Goal: Task Accomplishment & Management: Manage account settings

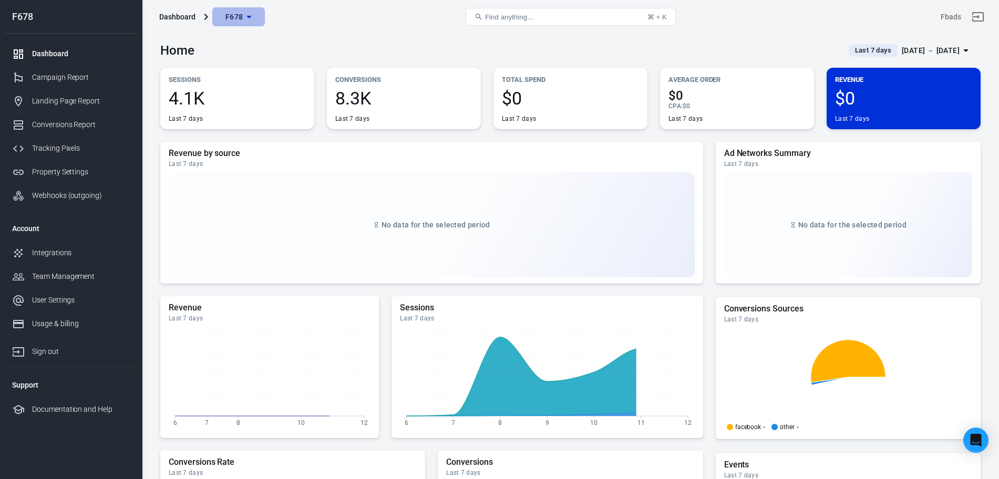
click at [232, 15] on span "F678" at bounding box center [234, 17] width 18 height 13
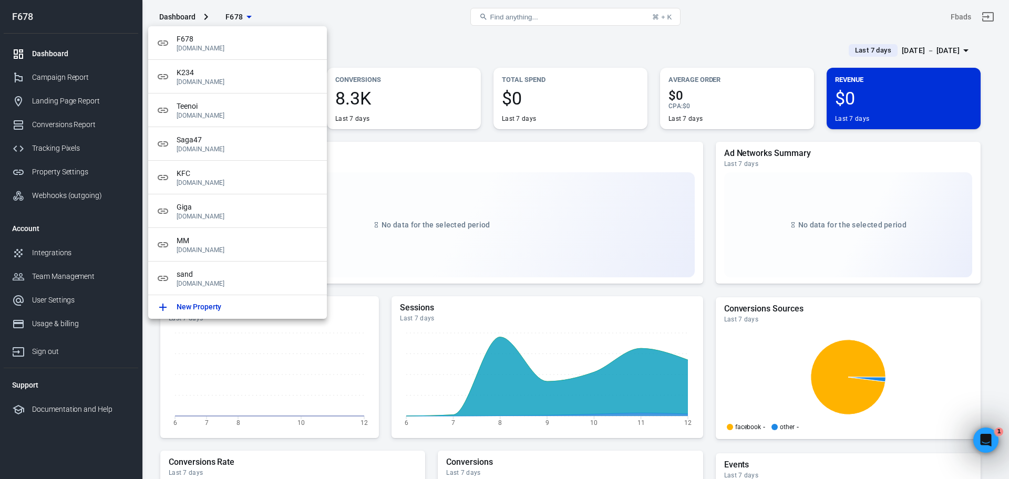
click at [229, 14] on div at bounding box center [504, 239] width 1009 height 479
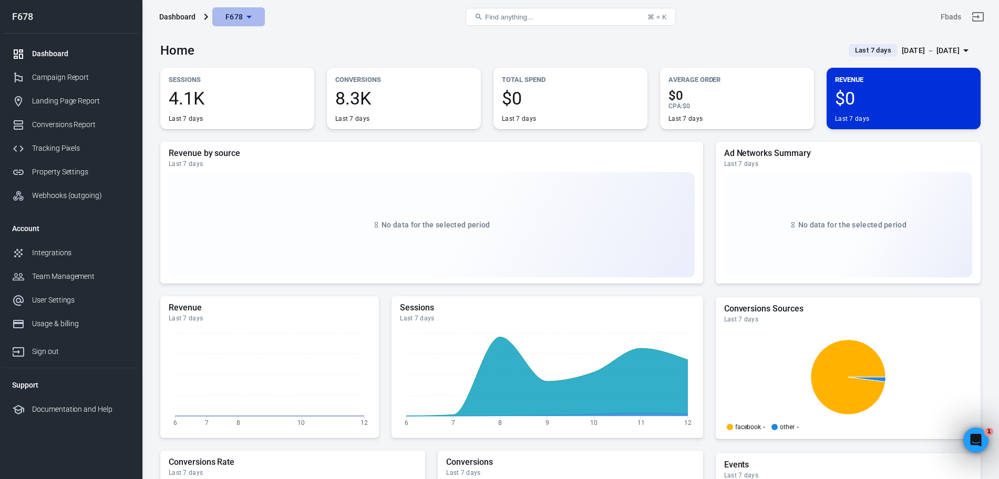
click at [242, 25] on button "F678" at bounding box center [238, 16] width 53 height 19
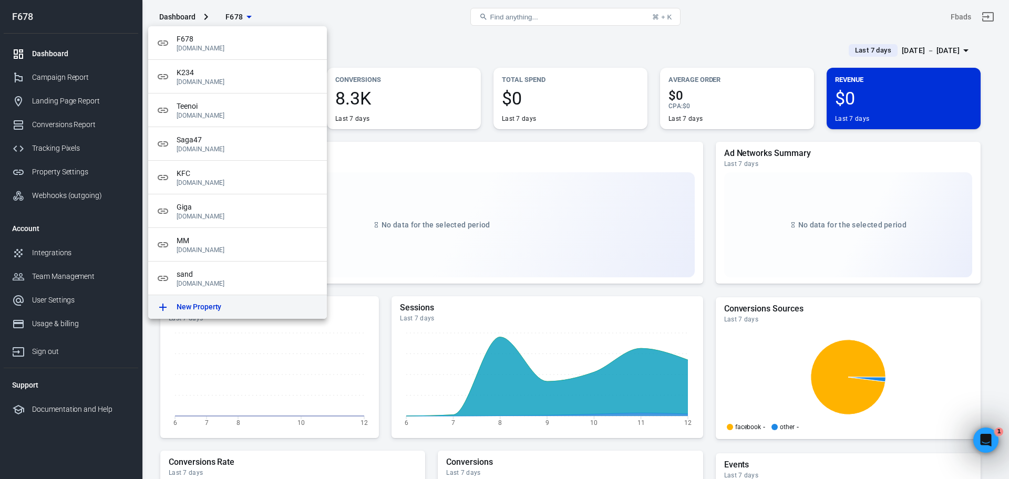
click at [236, 302] on div "New Property" at bounding box center [247, 307] width 142 height 11
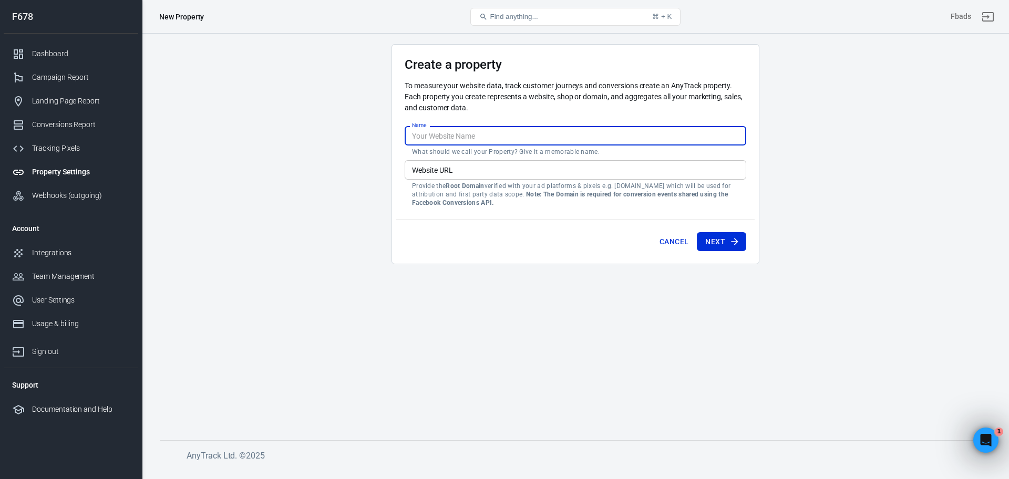
click at [427, 139] on input "Name" at bounding box center [574, 135] width 341 height 19
type input "[DATE]"
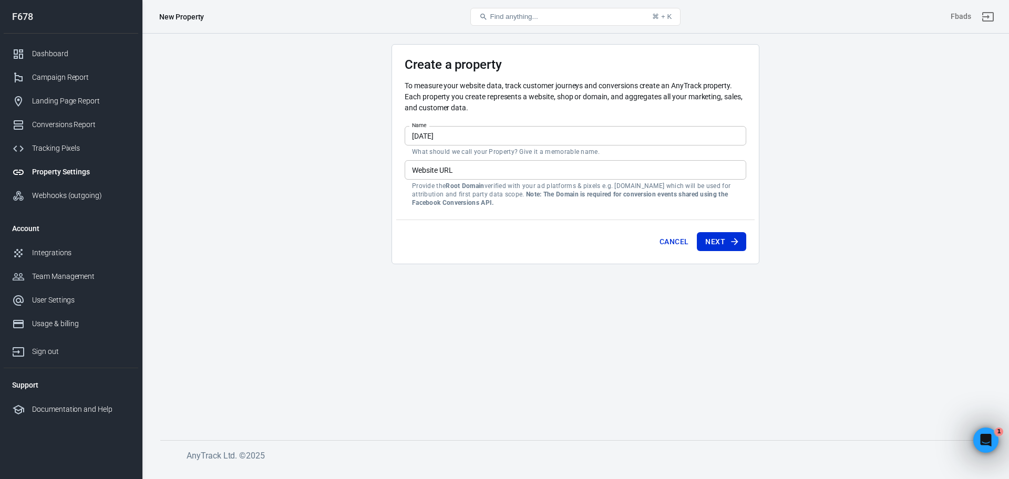
click at [281, 237] on main "Create a property To measure your website data, track customer journeys and con…" at bounding box center [575, 233] width 830 height 379
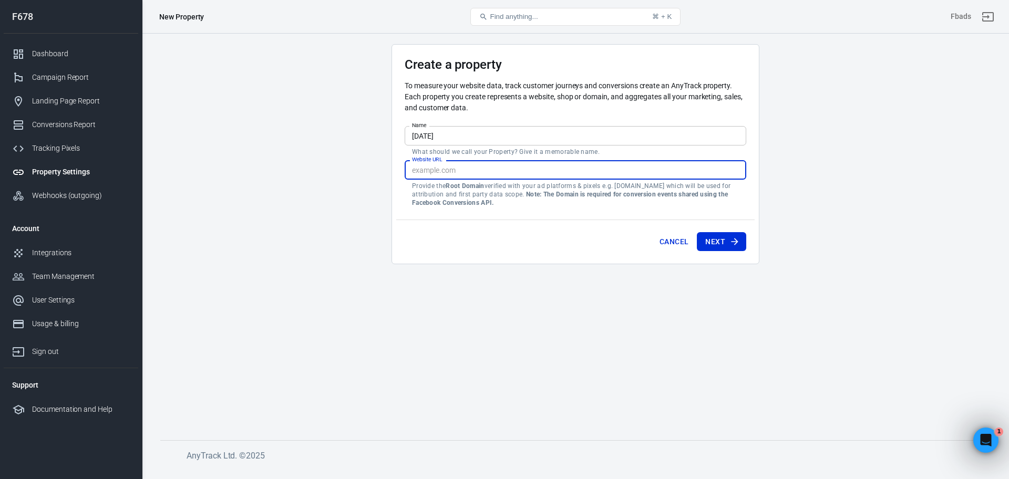
click at [456, 175] on input "Website URL" at bounding box center [574, 169] width 341 height 19
paste input "[URL][DATE][DOMAIN_NAME]"
type input "[URL][DATE][DOMAIN_NAME]"
click at [455, 296] on main "Create a property To measure your website data, track customer journeys and con…" at bounding box center [575, 233] width 830 height 379
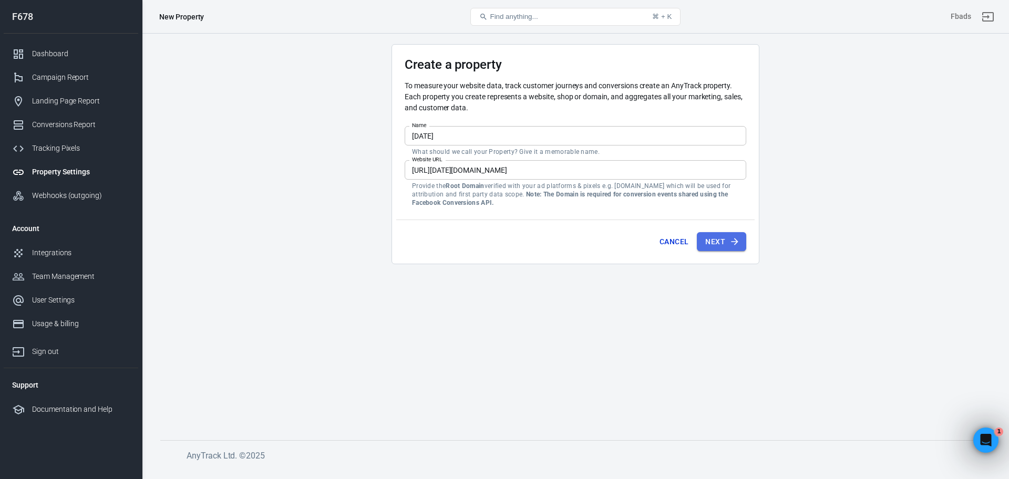
click at [712, 239] on button "Next" at bounding box center [721, 241] width 49 height 19
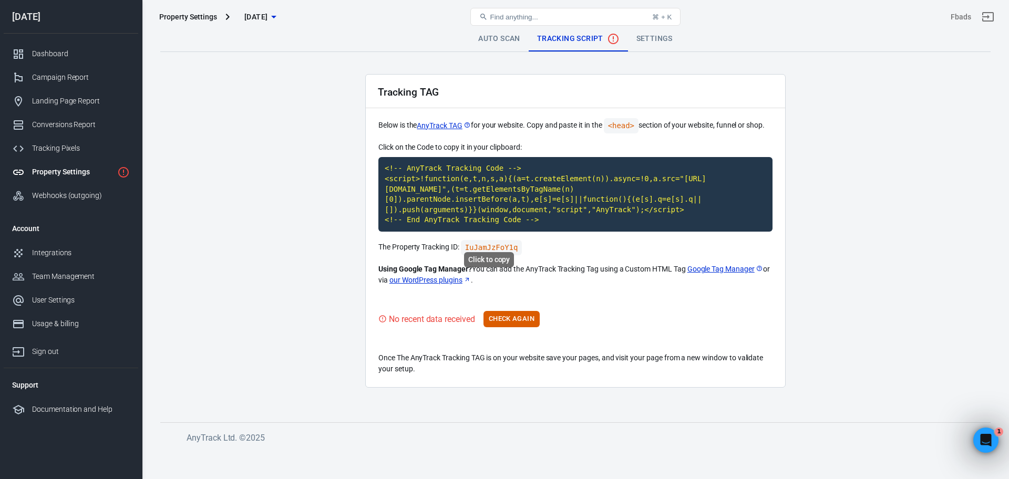
click at [485, 240] on code "IuJamJzFoY1q" at bounding box center [491, 247] width 61 height 15
click at [477, 207] on code "<!-- AnyTrack Tracking Code --> <script>!function(e,t,n,s,a){(a=t.createElement…" at bounding box center [575, 194] width 394 height 75
click at [508, 315] on button "Check Again" at bounding box center [511, 319] width 56 height 16
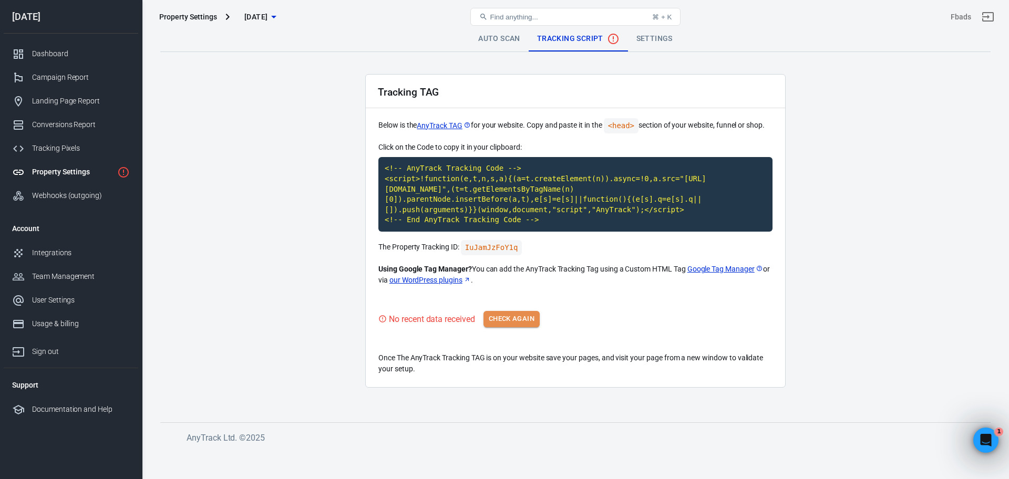
click at [517, 311] on button "Check Again" at bounding box center [511, 319] width 56 height 16
click at [512, 311] on button "Check Again" at bounding box center [511, 319] width 56 height 16
click at [512, 311] on div "No recent data received Check Again" at bounding box center [575, 319] width 394 height 16
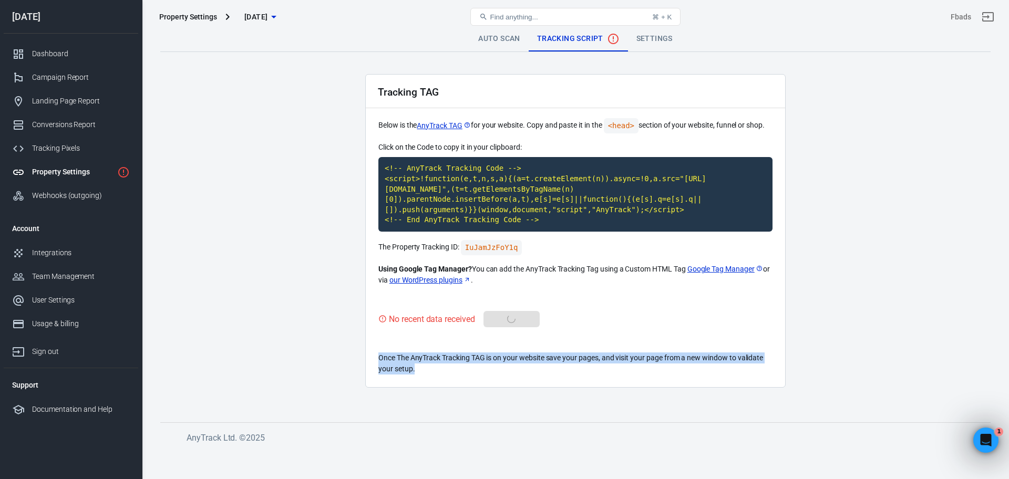
click at [512, 311] on div "No recent data received Check Again" at bounding box center [575, 319] width 394 height 16
click at [512, 311] on button "Check Again" at bounding box center [511, 319] width 56 height 16
click at [512, 311] on div "No recent data received Check Again" at bounding box center [575, 319] width 394 height 16
click at [758, 400] on main "Auto Scan Tracking Script Settings Tracking TAG Below is the AnyTrack TAG for y…" at bounding box center [575, 215] width 830 height 379
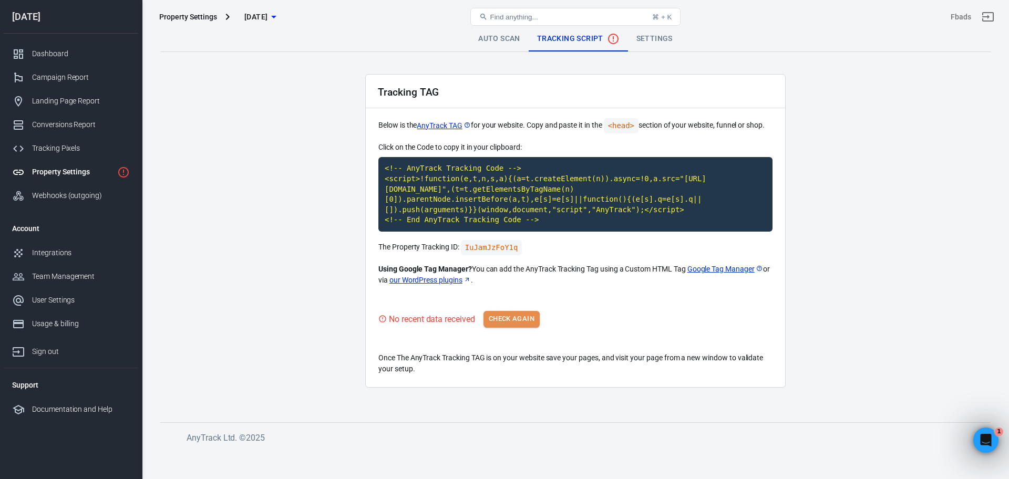
click at [513, 315] on button "Check Again" at bounding box center [511, 319] width 56 height 16
click at [502, 311] on button "Check Again" at bounding box center [511, 319] width 56 height 16
click at [521, 311] on button "Check Again" at bounding box center [511, 319] width 56 height 16
click at [267, 13] on span "[DATE]" at bounding box center [255, 17] width 23 height 13
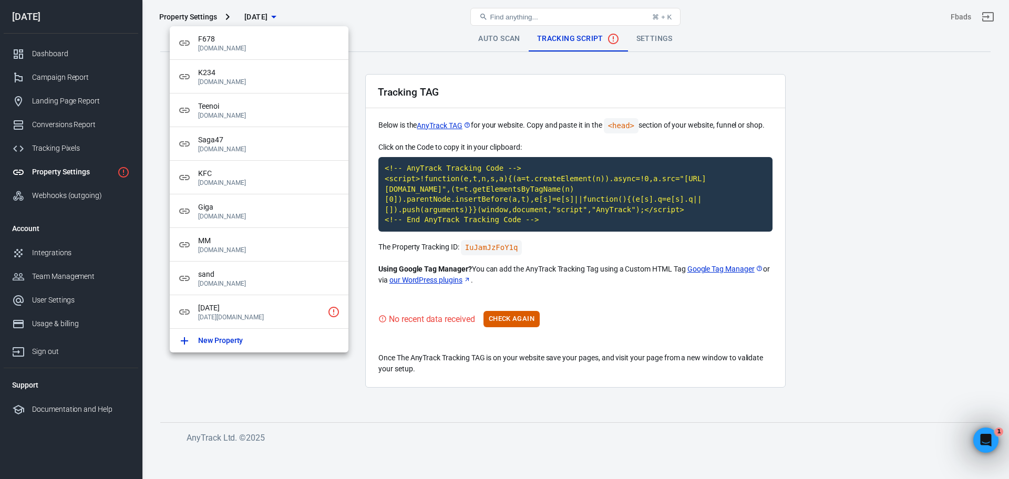
click at [950, 325] on div at bounding box center [504, 239] width 1009 height 479
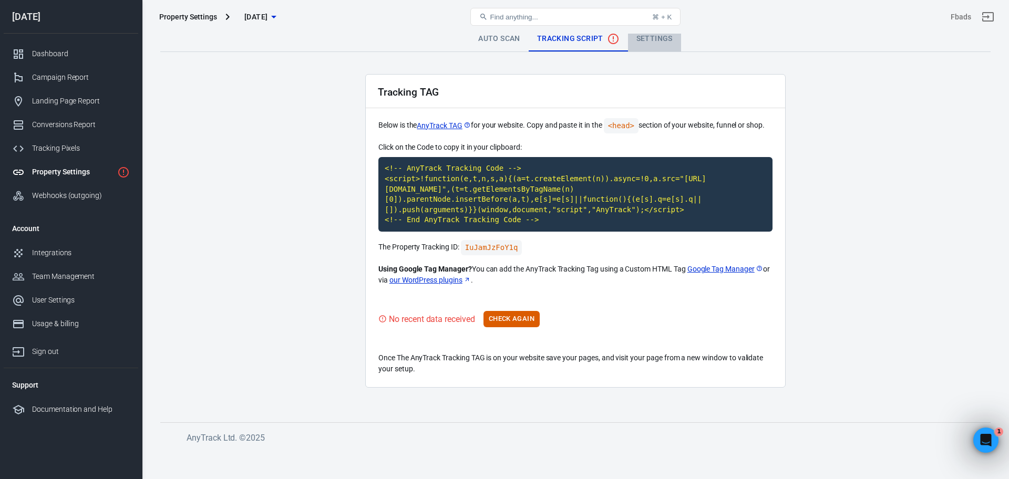
click at [651, 37] on link "Settings" at bounding box center [654, 38] width 53 height 25
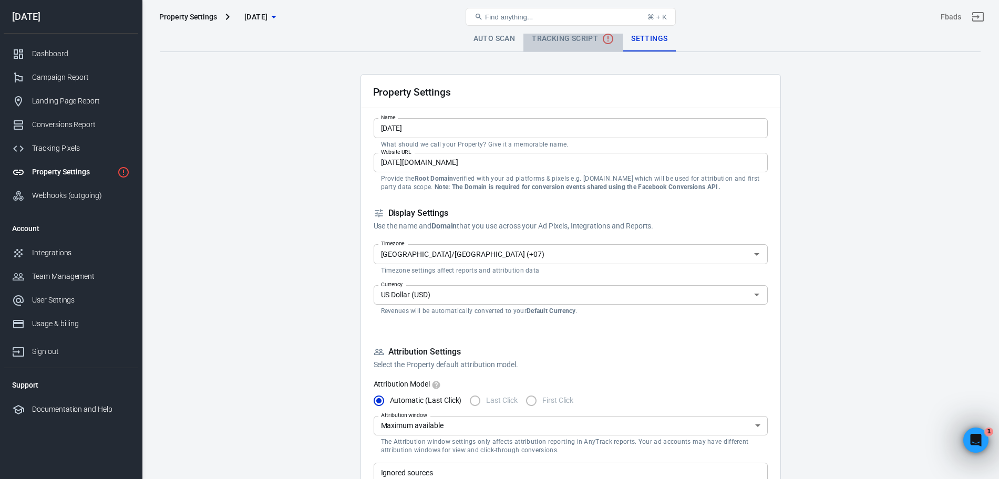
click at [570, 43] on span "Tracking Script" at bounding box center [573, 39] width 82 height 13
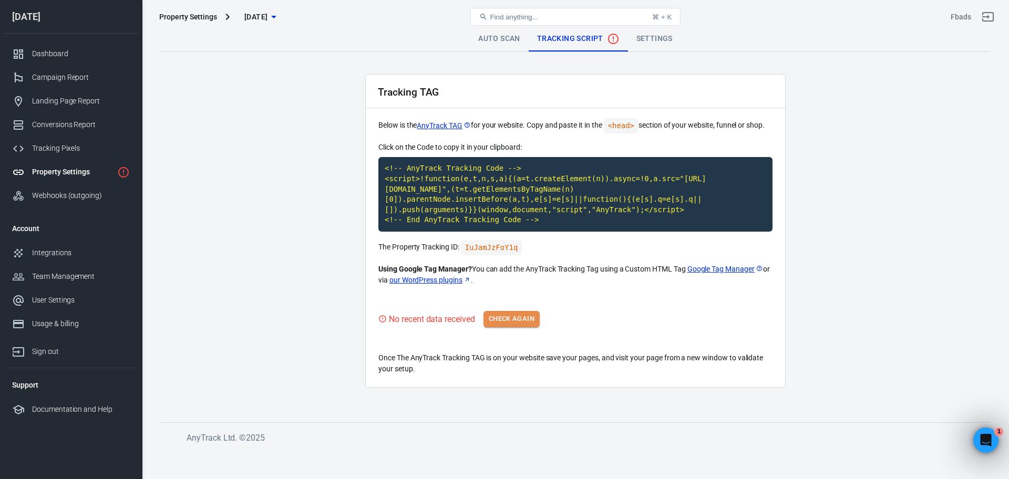
click at [508, 311] on button "Check Again" at bounding box center [511, 319] width 56 height 16
click at [302, 271] on main "Auto Scan Tracking Script Settings Tracking TAG Below is the AnyTrack TAG for y…" at bounding box center [575, 215] width 830 height 379
click at [692, 419] on div "Auto Scan Tracking Script Settings Tracking TAG Below is the AnyTrack TAG for y…" at bounding box center [575, 242] width 867 height 417
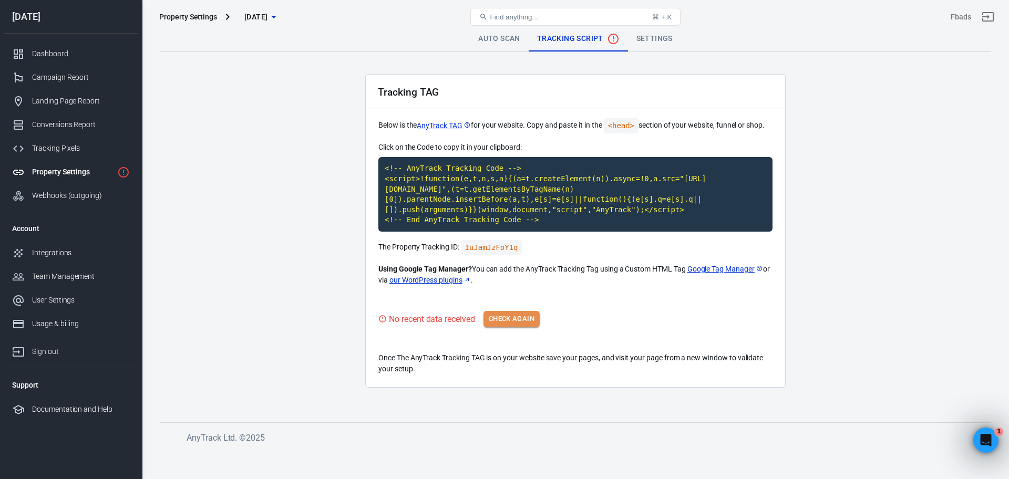
click at [523, 311] on button "Check Again" at bounding box center [511, 319] width 56 height 16
click at [983, 442] on icon "Open Intercom Messenger" at bounding box center [983, 438] width 17 height 17
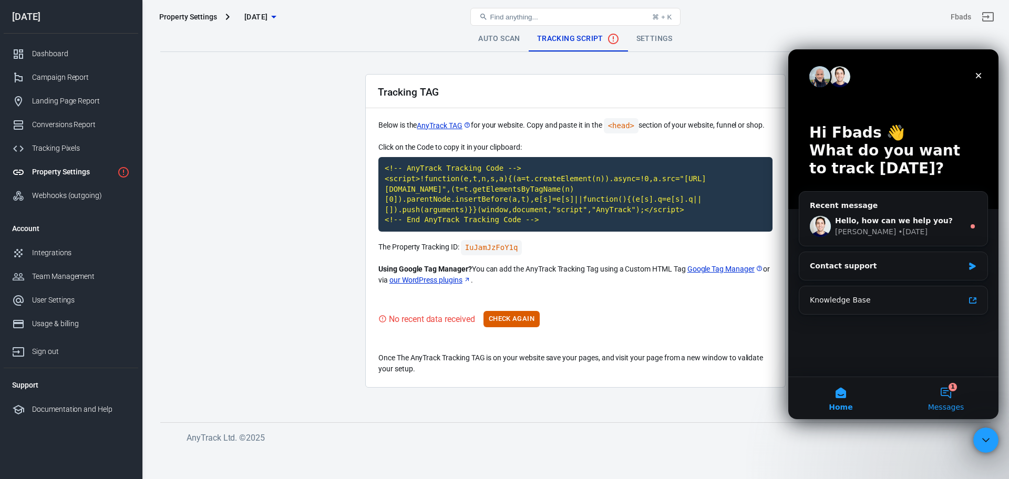
click at [948, 398] on button "1 Messages" at bounding box center [945, 398] width 105 height 42
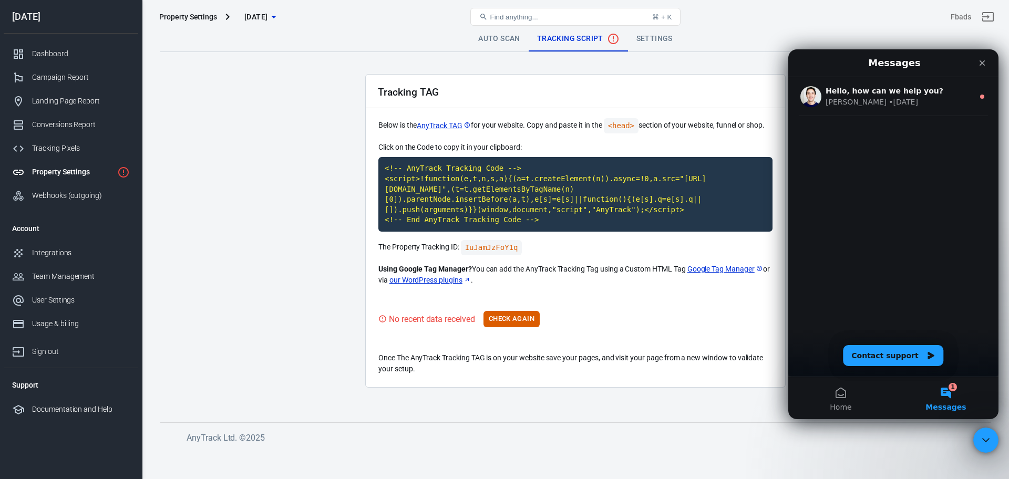
click at [717, 433] on h6 "AnyTrack Ltd. © 2025" at bounding box center [580, 437] width 788 height 13
click at [979, 66] on icon "Close" at bounding box center [982, 63] width 8 height 8
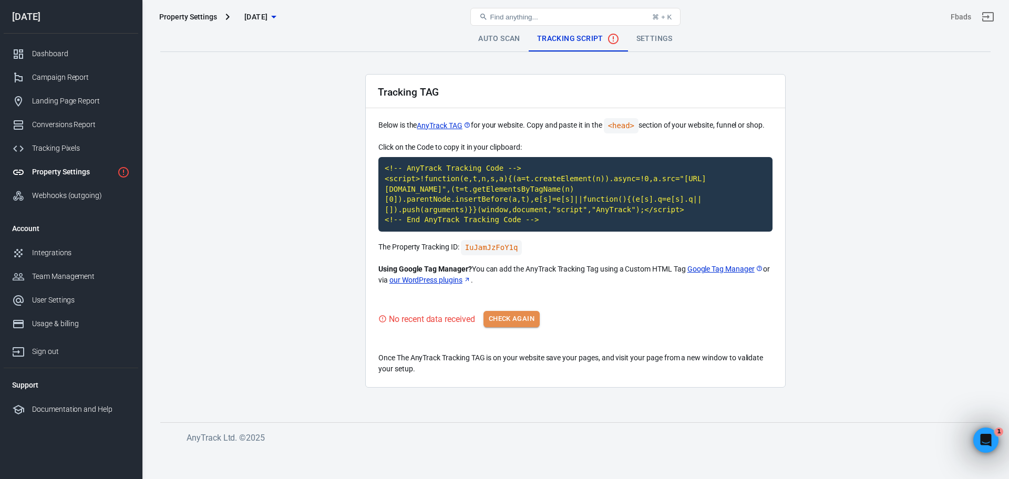
click at [511, 311] on button "Check Again" at bounding box center [511, 319] width 56 height 16
click at [530, 336] on div "Tracking TAG Below is the AnyTrack TAG for your website. Copy and paste it in t…" at bounding box center [575, 231] width 420 height 314
click at [512, 315] on button "Check Again" at bounding box center [511, 319] width 56 height 16
click at [508, 311] on button "Check Again" at bounding box center [511, 319] width 56 height 16
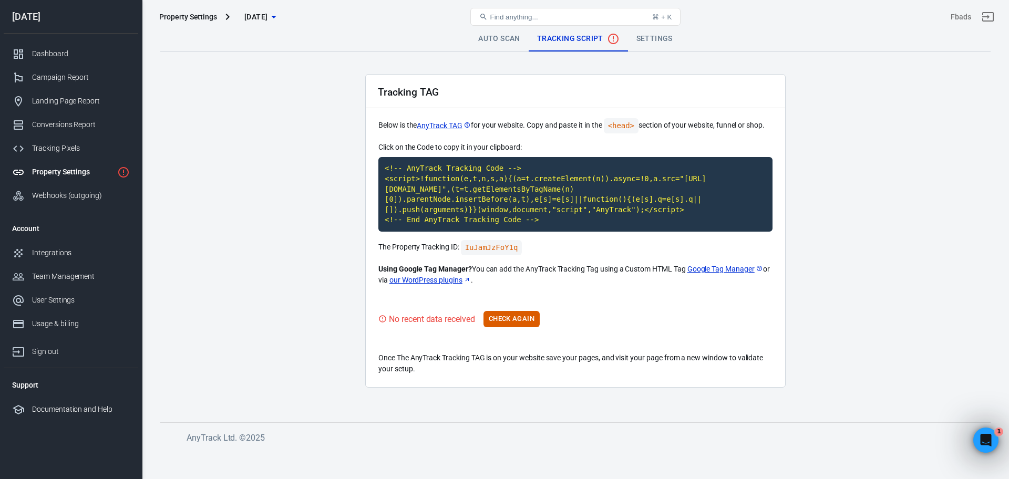
click at [314, 123] on main "Auto Scan Tracking Script Settings Tracking TAG Below is the AnyTrack TAG for y…" at bounding box center [575, 215] width 830 height 379
click at [258, 16] on span "[DATE]" at bounding box center [255, 17] width 23 height 13
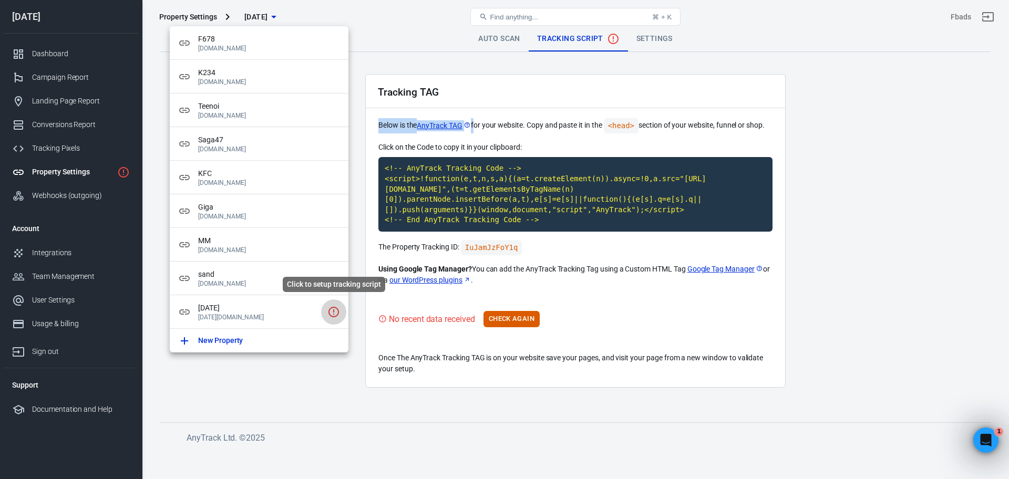
click at [332, 308] on icon "Click to setup tracking script" at bounding box center [333, 312] width 11 height 11
click at [371, 386] on div at bounding box center [504, 239] width 1009 height 479
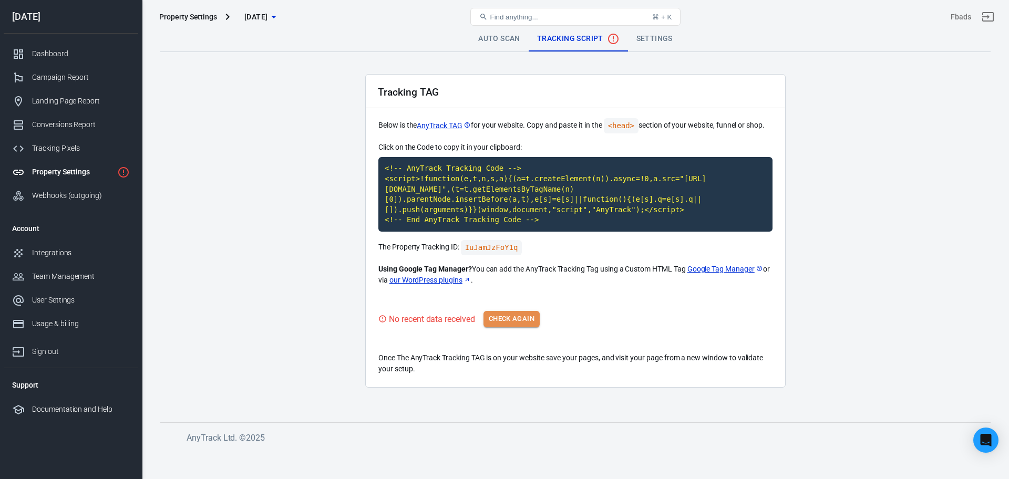
click at [504, 311] on button "Check Again" at bounding box center [511, 319] width 56 height 16
click at [660, 40] on link "Settings" at bounding box center [654, 38] width 53 height 25
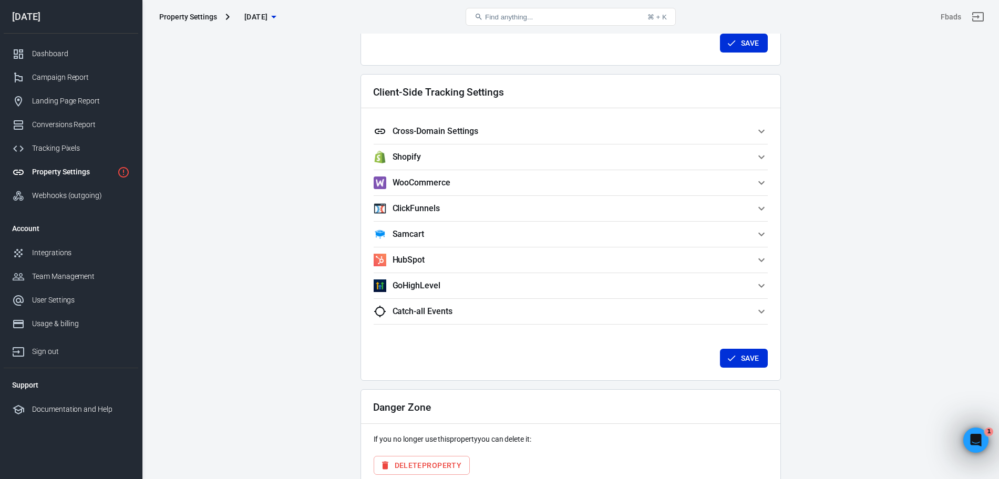
scroll to position [930, 0]
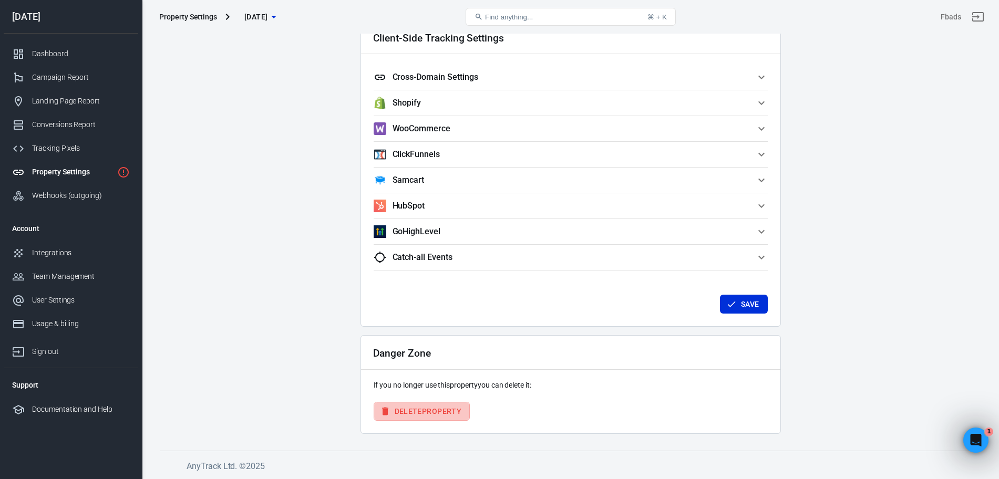
click at [447, 411] on button "Delete Property" at bounding box center [421, 411] width 97 height 19
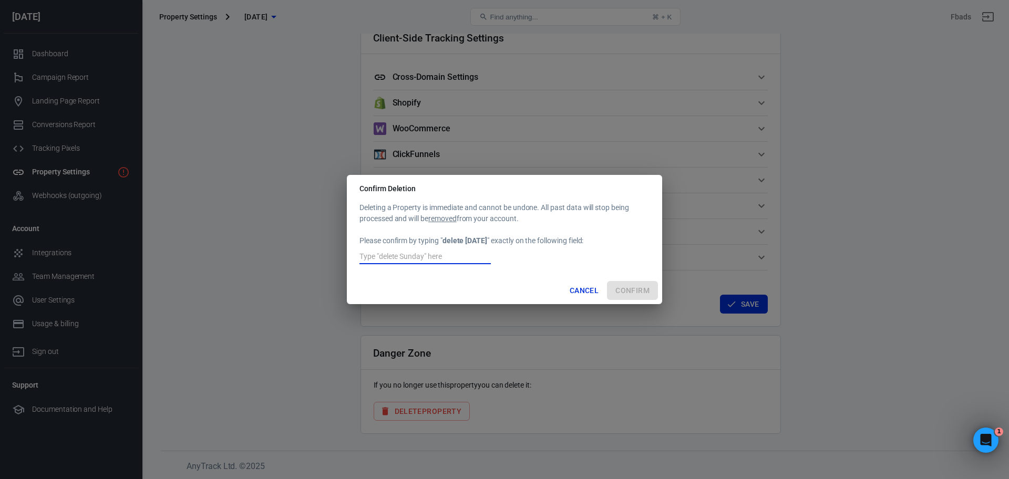
click at [451, 253] on input "text" at bounding box center [424, 258] width 131 height 14
click at [448, 286] on div "Cancel Confirm" at bounding box center [504, 291] width 315 height 28
click at [380, 257] on input "detele sunday" at bounding box center [424, 258] width 131 height 14
click at [410, 300] on div "Cancel Confirm" at bounding box center [504, 291] width 315 height 28
click at [444, 256] on input "detelesunday" at bounding box center [424, 258] width 131 height 14
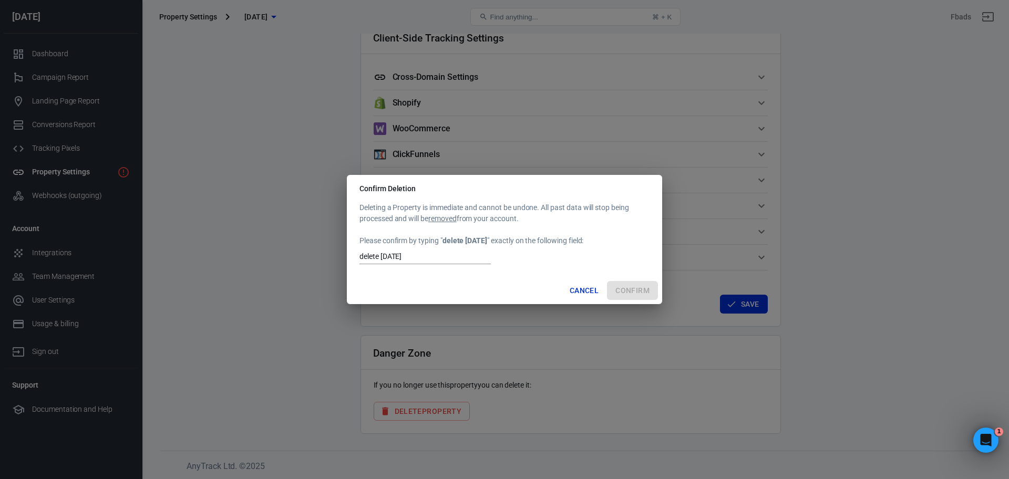
click at [463, 292] on div "Cancel Confirm" at bounding box center [504, 291] width 315 height 28
click at [440, 256] on input "delete sunday" at bounding box center [424, 258] width 131 height 14
type input "delete Sunday"
click at [642, 288] on button "Confirm" at bounding box center [632, 290] width 51 height 19
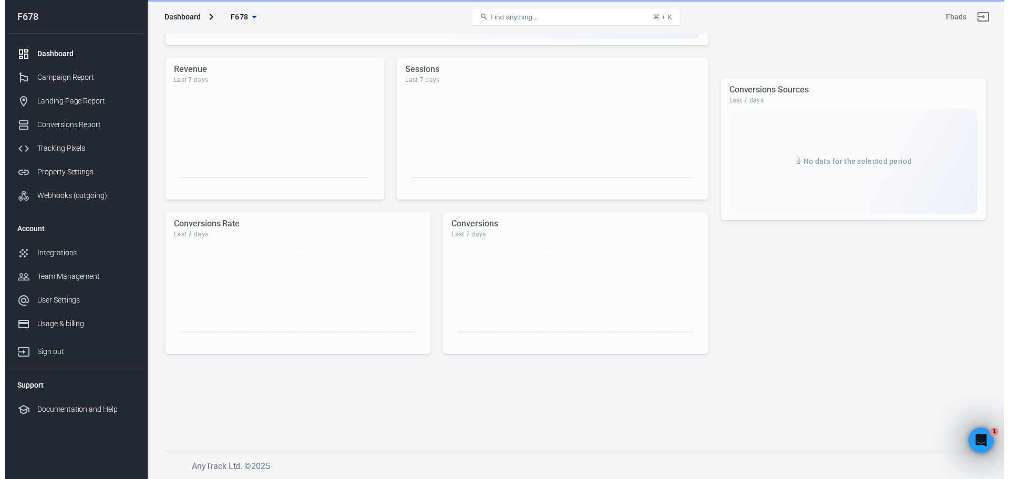
scroll to position [238, 0]
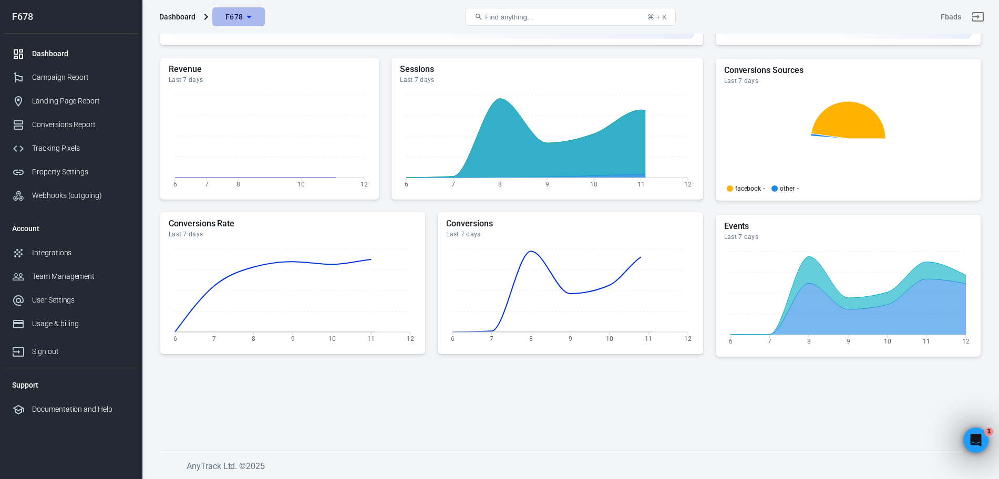
click at [249, 17] on icon "button" at bounding box center [248, 17] width 5 height 3
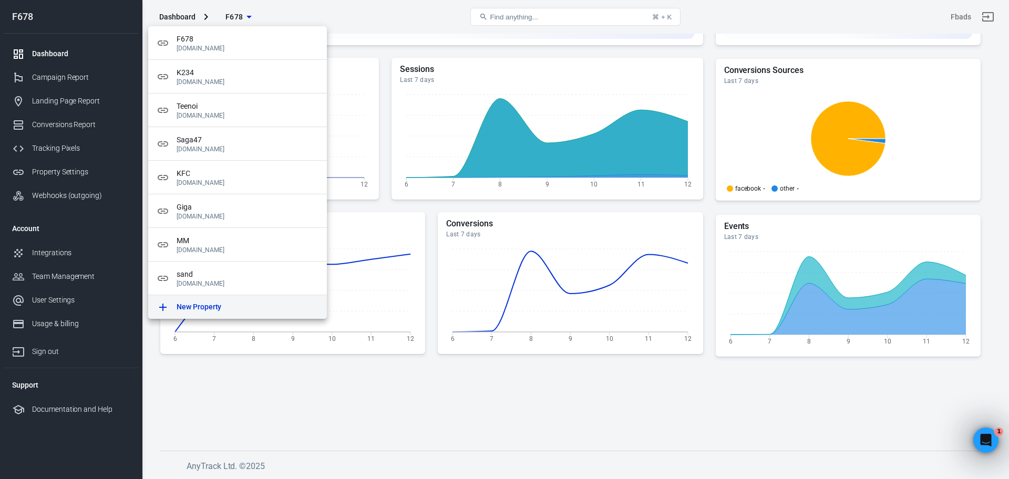
click at [246, 305] on div "New Property" at bounding box center [247, 307] width 142 height 11
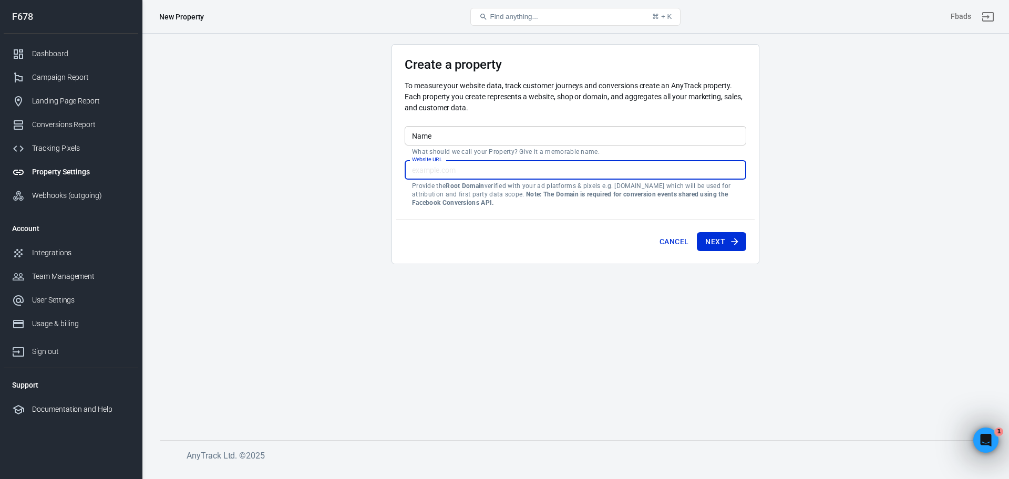
paste input "[URL][DATE][DOMAIN_NAME]"
click at [440, 168] on input "[URL][DATE][DOMAIN_NAME]" at bounding box center [574, 169] width 341 height 19
type input "[URL][DATE][DOMAIN_NAME]"
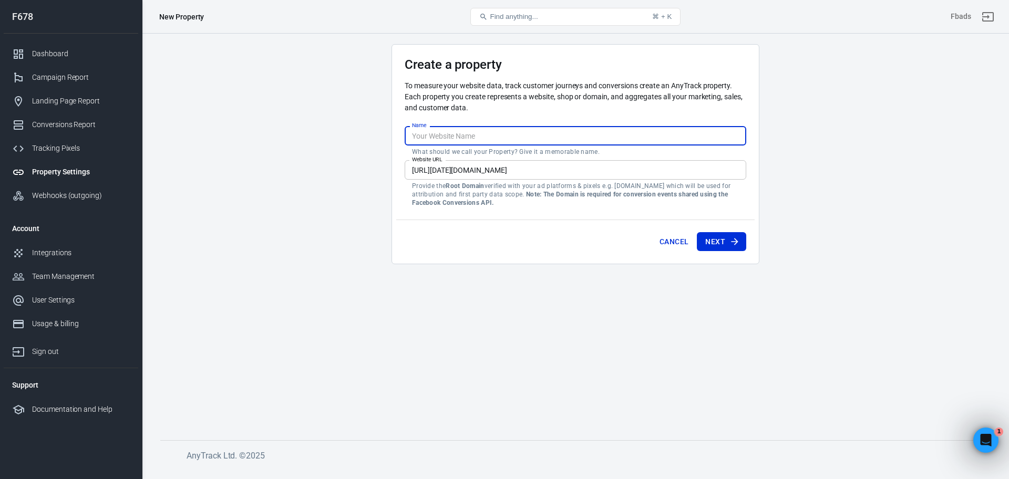
click at [460, 141] on input "Name" at bounding box center [574, 135] width 341 height 19
type input "[DATE]"
click at [710, 244] on button "Next" at bounding box center [721, 241] width 49 height 19
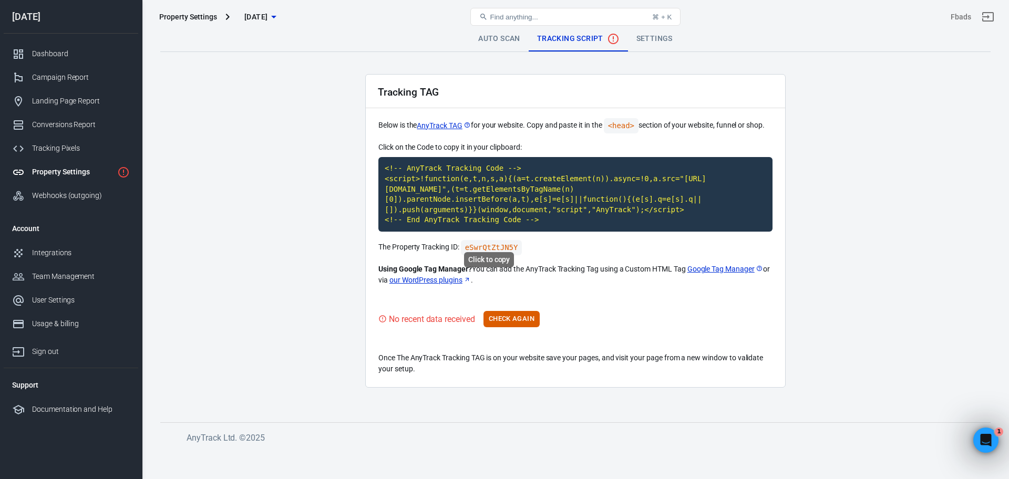
click at [495, 240] on code "eSwrQtZtJN5Y" at bounding box center [491, 247] width 61 height 15
click at [448, 187] on code "<!-- AnyTrack Tracking Code --> <script>!function(e,t,n,s,a){(a=t.createElement…" at bounding box center [575, 194] width 394 height 75
click at [494, 311] on button "Check Again" at bounding box center [511, 319] width 56 height 16
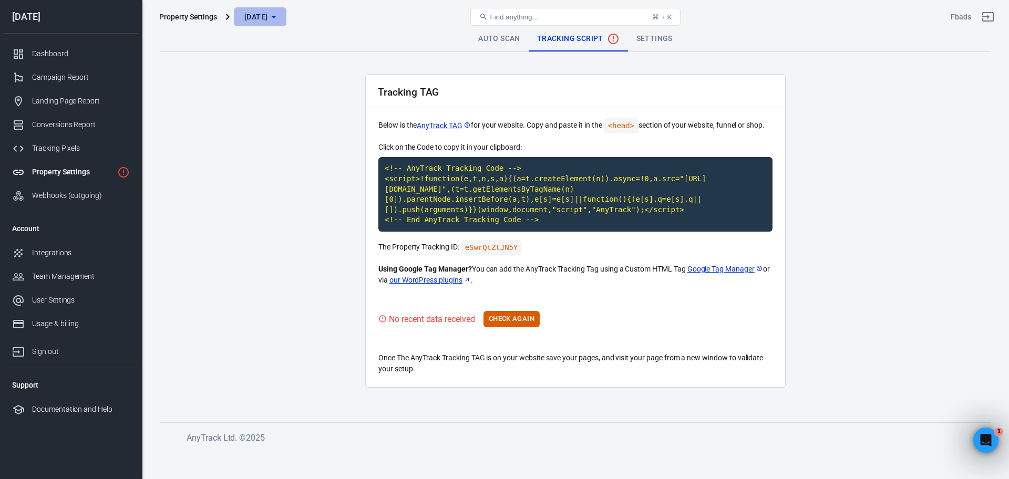
click at [254, 19] on span "[DATE]" at bounding box center [255, 17] width 23 height 13
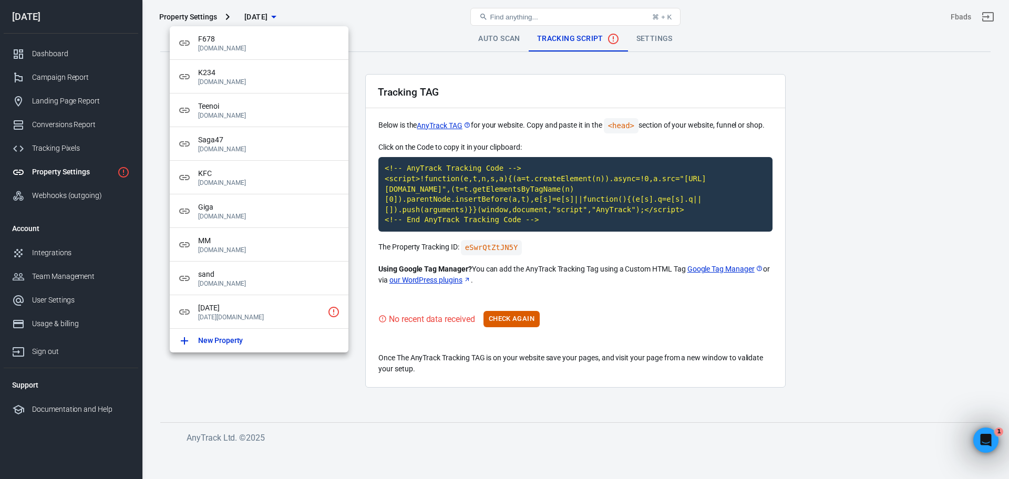
click at [558, 409] on div at bounding box center [504, 239] width 1009 height 479
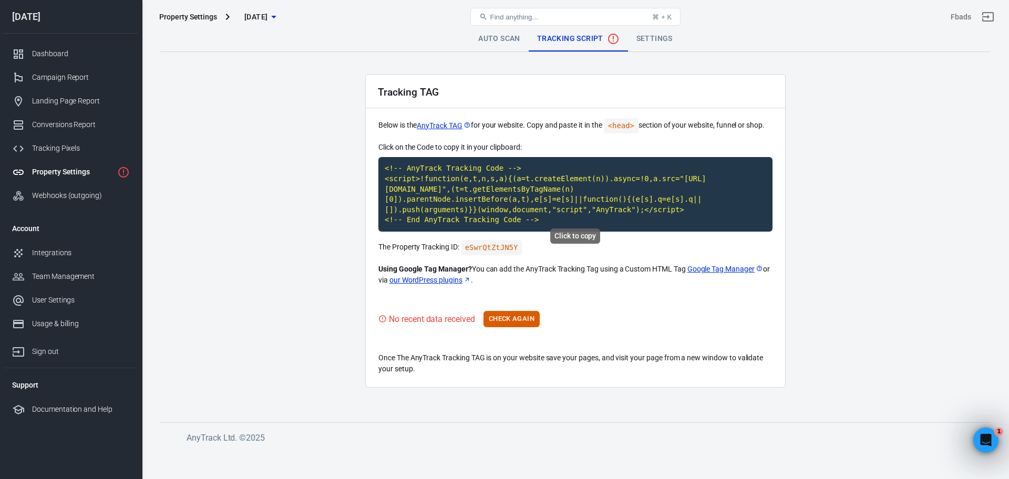
click at [465, 202] on code "<!-- AnyTrack Tracking Code --> <script>!function(e,t,n,s,a){(a=t.createElement…" at bounding box center [575, 194] width 394 height 75
click at [494, 240] on code "eSwrQtZtJN5Y" at bounding box center [491, 247] width 61 height 15
click at [430, 188] on code "<!-- AnyTrack Tracking Code --> <script>!function(e,t,n,s,a){(a=t.createElement…" at bounding box center [575, 194] width 394 height 75
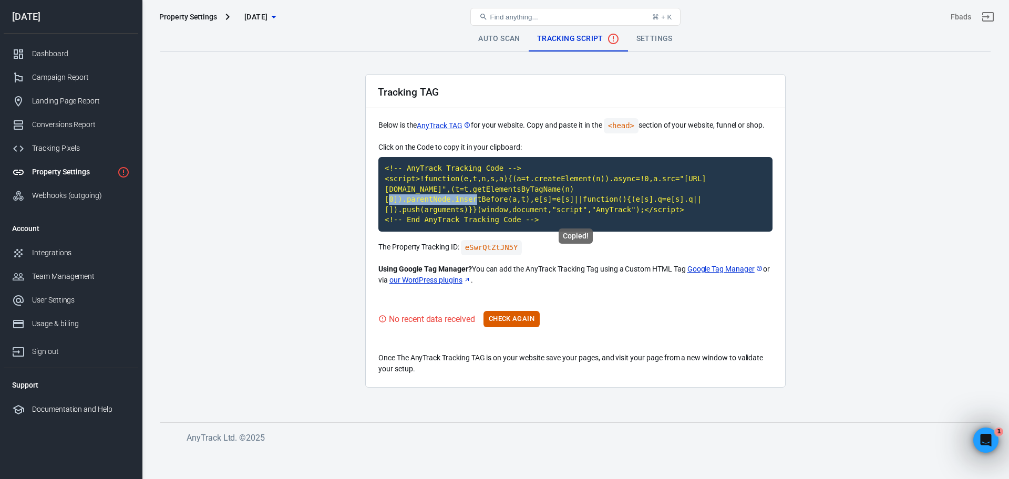
click at [430, 188] on code "<!-- AnyTrack Tracking Code --> <script>!function(e,t,n,s,a){(a=t.createElement…" at bounding box center [575, 194] width 394 height 75
click at [517, 311] on button "Check Again" at bounding box center [511, 319] width 56 height 16
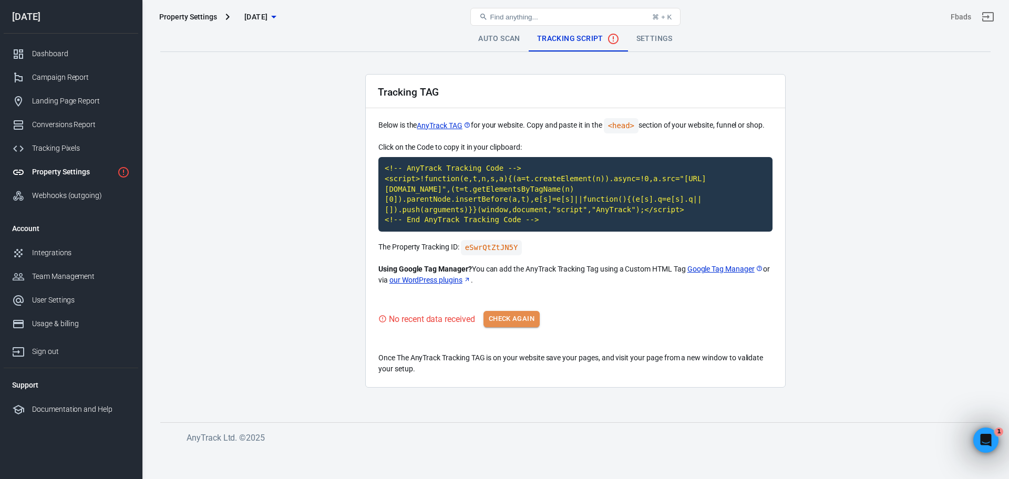
click at [517, 311] on button "Check Again" at bounding box center [511, 319] width 56 height 16
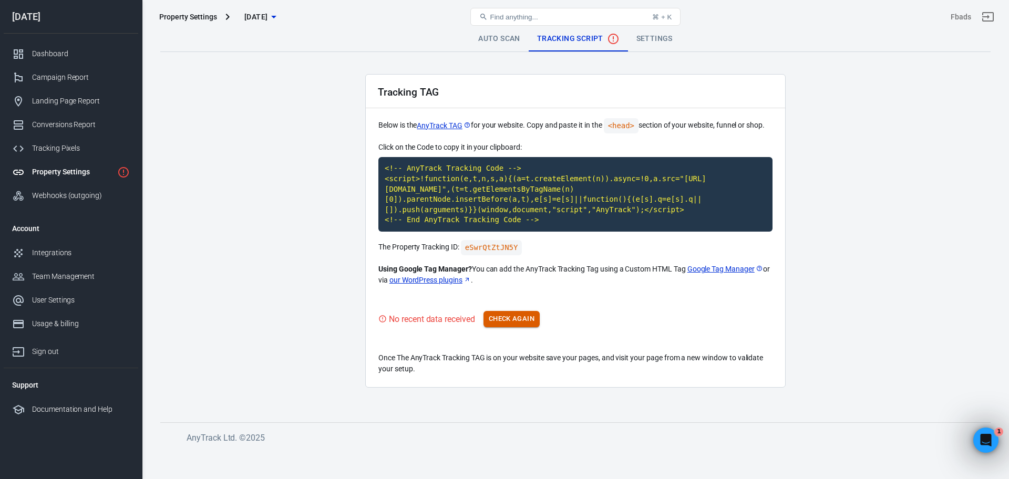
click at [517, 311] on button "Check Again" at bounding box center [511, 319] width 56 height 16
click at [515, 313] on button "Check Again" at bounding box center [511, 319] width 56 height 16
click at [102, 169] on div "Property Settings" at bounding box center [72, 172] width 81 height 11
click at [516, 311] on button "Check Again" at bounding box center [511, 319] width 56 height 16
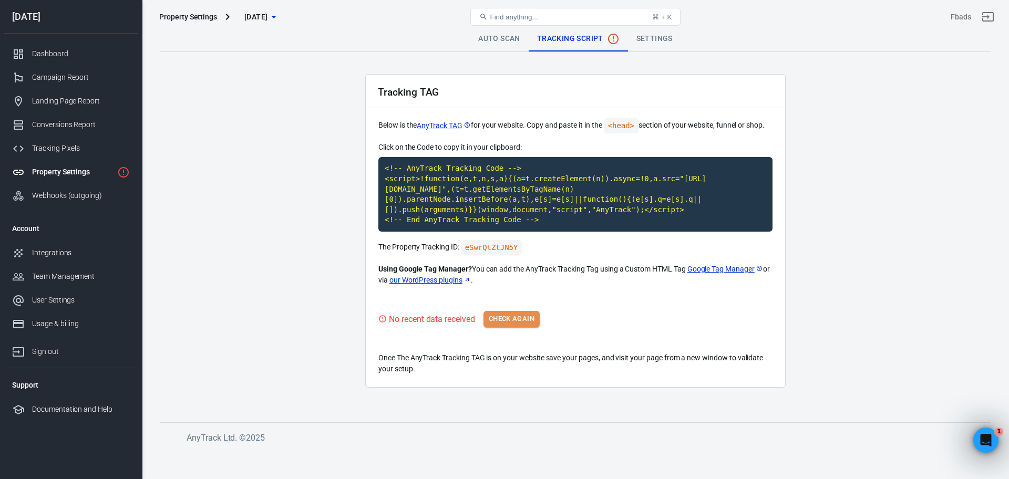
click at [519, 311] on button "Check Again" at bounding box center [511, 319] width 56 height 16
click at [506, 311] on button "Check Again" at bounding box center [511, 319] width 56 height 16
click at [239, 221] on main "Auto Scan Tracking Script Settings Tracking TAG Below is the AnyTrack TAG for y…" at bounding box center [575, 215] width 830 height 379
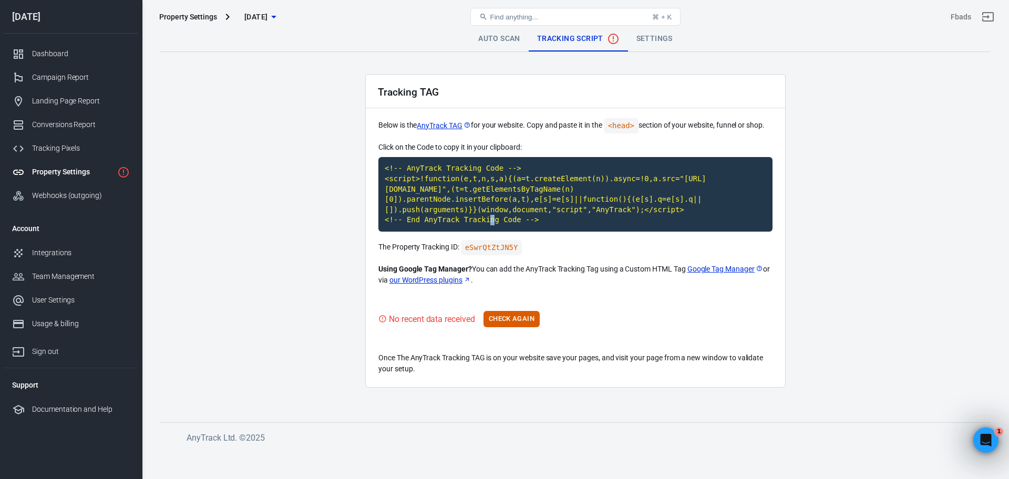
click at [239, 221] on main "Auto Scan Tracking Script Settings Tracking TAG Below is the AnyTrack TAG for y…" at bounding box center [575, 215] width 830 height 379
click at [519, 311] on button "Check Again" at bounding box center [511, 319] width 56 height 16
click at [511, 311] on button "Check Again" at bounding box center [511, 319] width 56 height 16
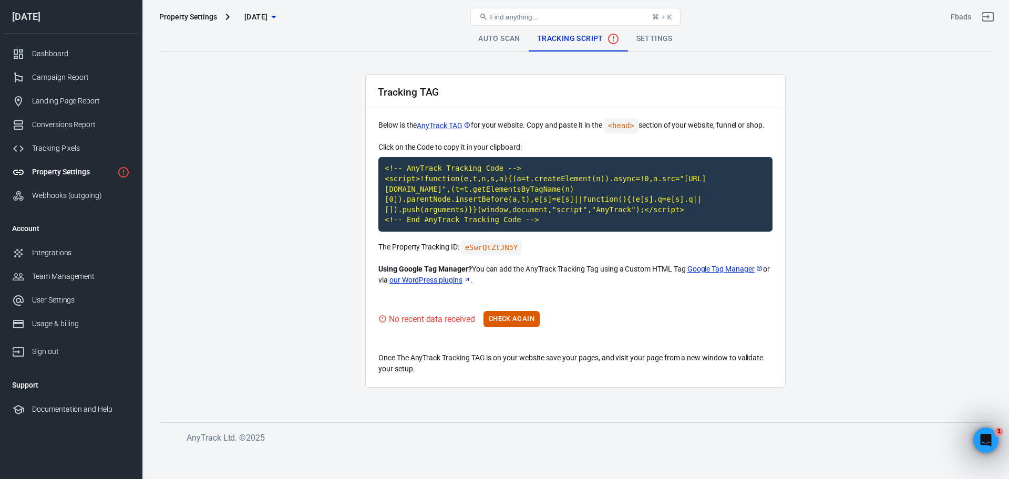
click at [506, 318] on div "Tracking TAG Below is the AnyTrack TAG for your website. Copy and paste it in t…" at bounding box center [575, 231] width 420 height 314
click at [511, 311] on button "Check Again" at bounding box center [511, 319] width 56 height 16
click at [511, 311] on div "No recent data received Check Again" at bounding box center [575, 319] width 394 height 16
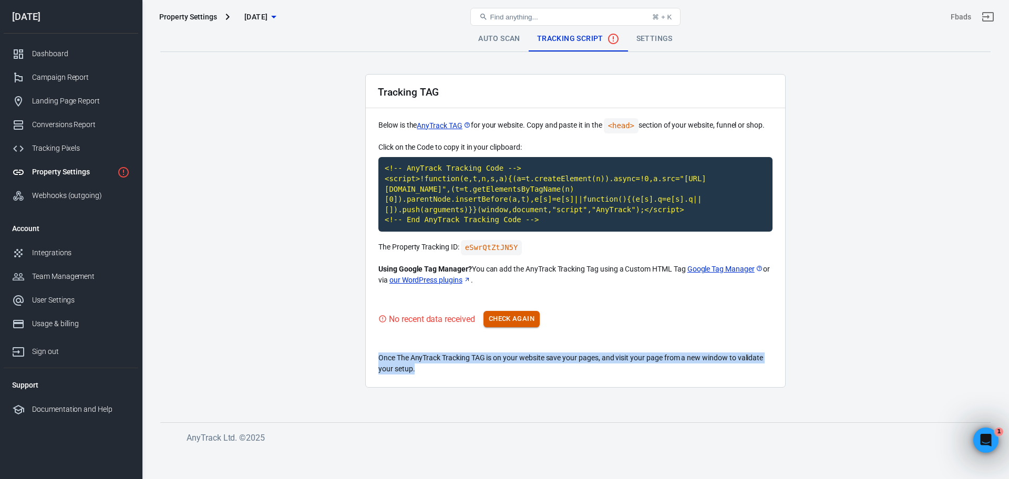
click at [511, 311] on div "No recent data received Check Again" at bounding box center [575, 319] width 394 height 16
click at [511, 311] on button "Check Again" at bounding box center [511, 319] width 56 height 16
click at [511, 311] on div "No recent data received Check Again" at bounding box center [575, 319] width 394 height 16
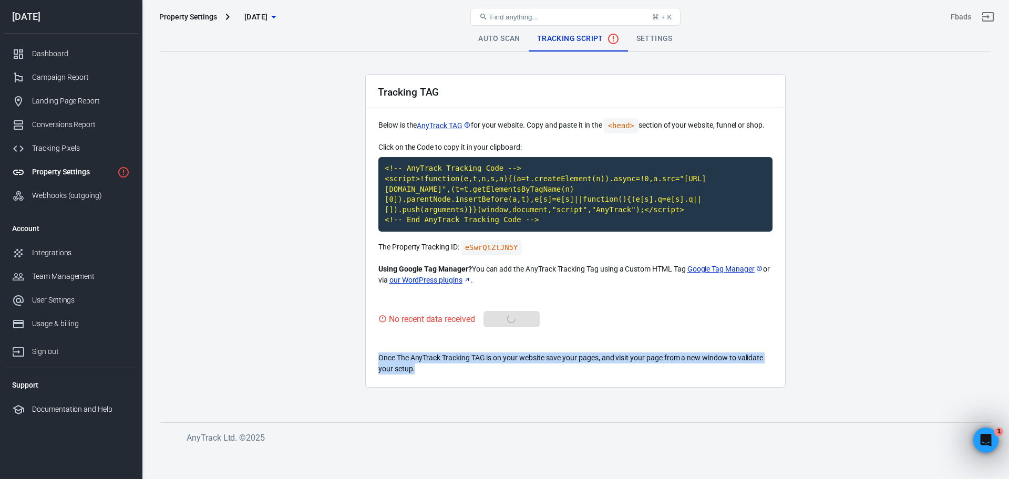
click at [511, 311] on div "No recent data received Check Again" at bounding box center [575, 319] width 394 height 16
click at [511, 311] on button "Check Again" at bounding box center [511, 319] width 56 height 16
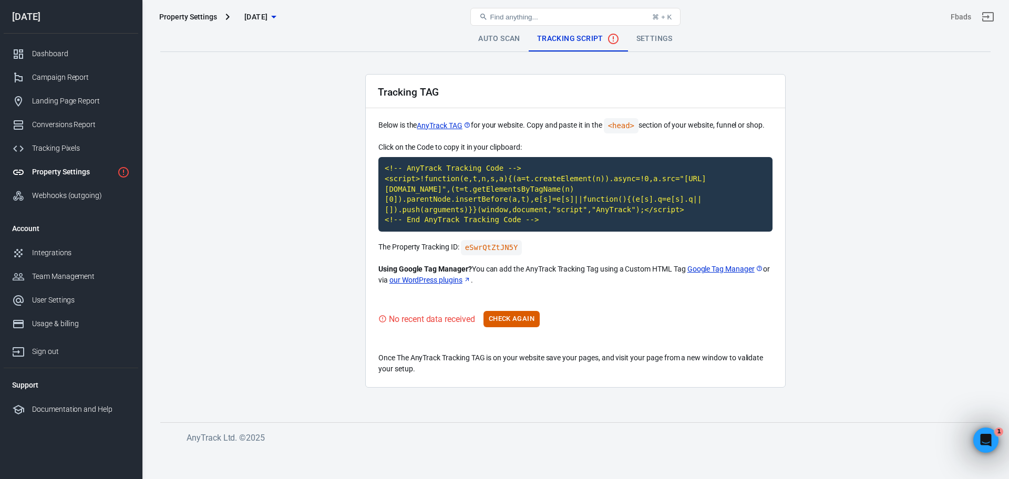
click at [342, 315] on main "Auto Scan Tracking Script Settings Tracking TAG Below is the AnyTrack TAG for y…" at bounding box center [575, 215] width 830 height 379
click at [504, 311] on button "Check Again" at bounding box center [511, 319] width 56 height 16
click at [506, 311] on button "Check Again" at bounding box center [511, 319] width 56 height 16
